Goal: Task Accomplishment & Management: Manage account settings

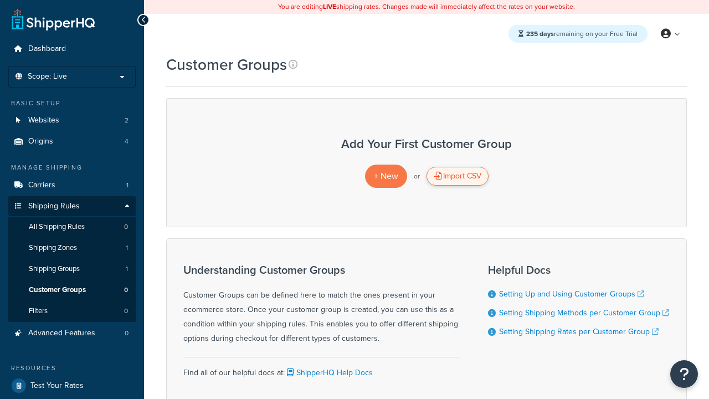
click at [457, 176] on div "Import CSV" at bounding box center [457, 176] width 62 height 19
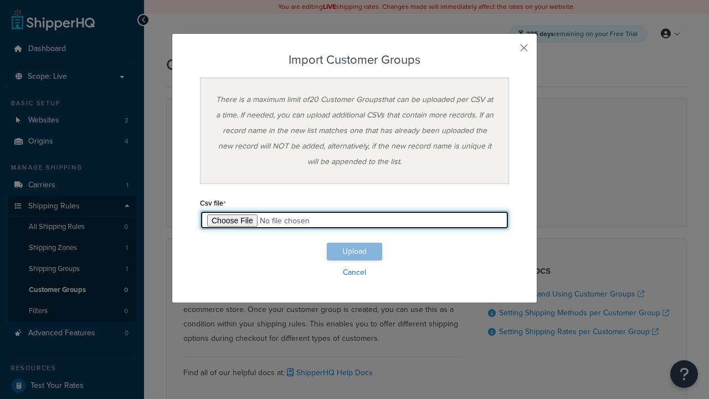
click at [354, 220] on input "file" at bounding box center [354, 219] width 309 height 19
type input "C:\fakepath\importCustomerGroupsSuccess.csv"
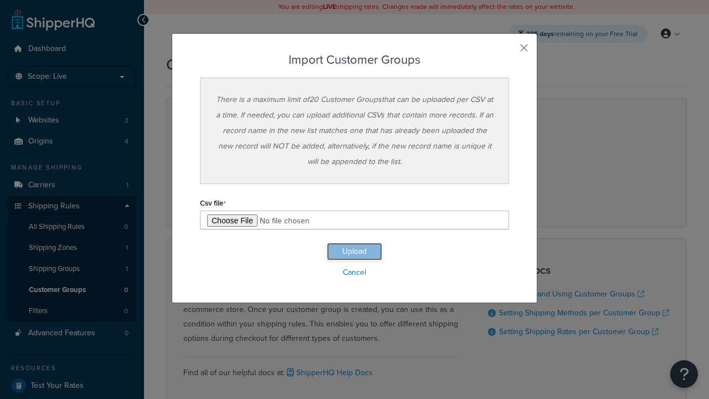
click at [354, 251] on button "Upload" at bounding box center [354, 252] width 55 height 18
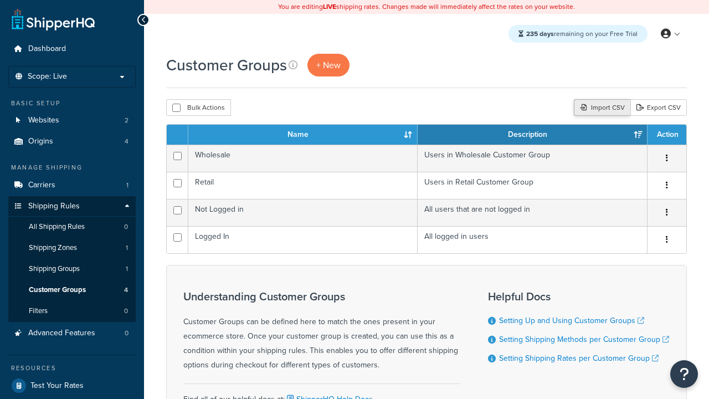
click at [600, 108] on div "Import CSV" at bounding box center [602, 107] width 56 height 17
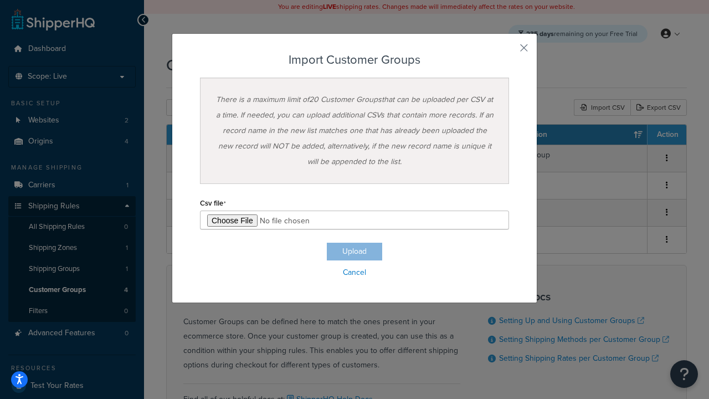
click at [354, 60] on h3 "Import Customer Groups" at bounding box center [354, 59] width 309 height 13
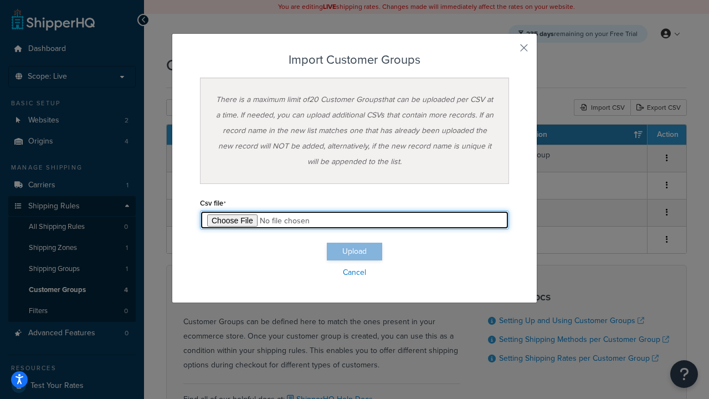
click at [354, 220] on input "file" at bounding box center [354, 219] width 309 height 19
type input "C:\fakepath\importCustomerGroupsFailure.csv"
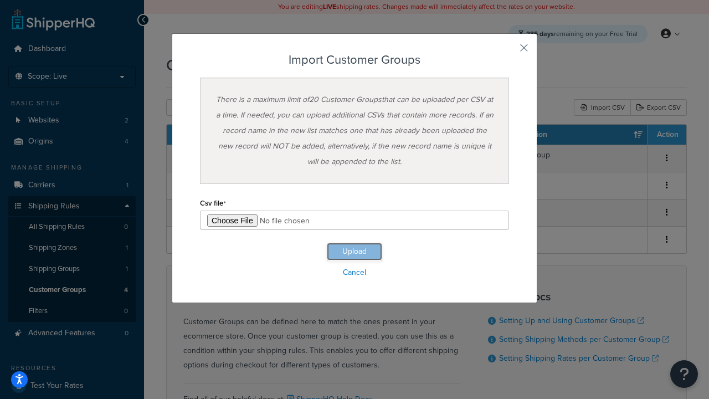
click at [354, 251] on button "Upload" at bounding box center [354, 252] width 55 height 18
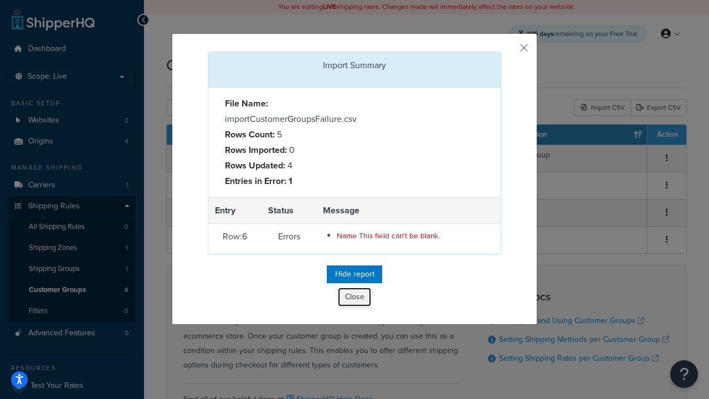
click at [354, 299] on button "Close" at bounding box center [354, 296] width 33 height 19
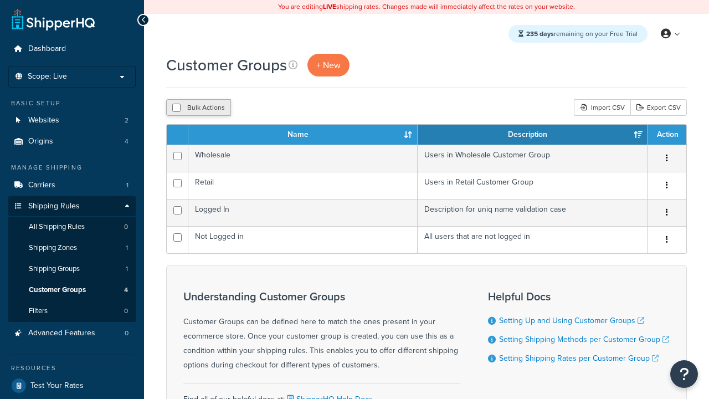
click at [198, 108] on button "Bulk Actions" at bounding box center [198, 107] width 65 height 17
checkbox input "true"
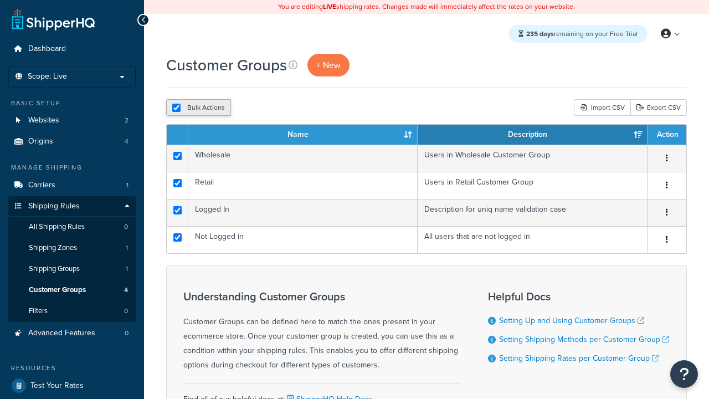
checkbox input "true"
click at [298, 108] on button "Delete" at bounding box center [295, 107] width 38 height 17
